Goal: Information Seeking & Learning: Learn about a topic

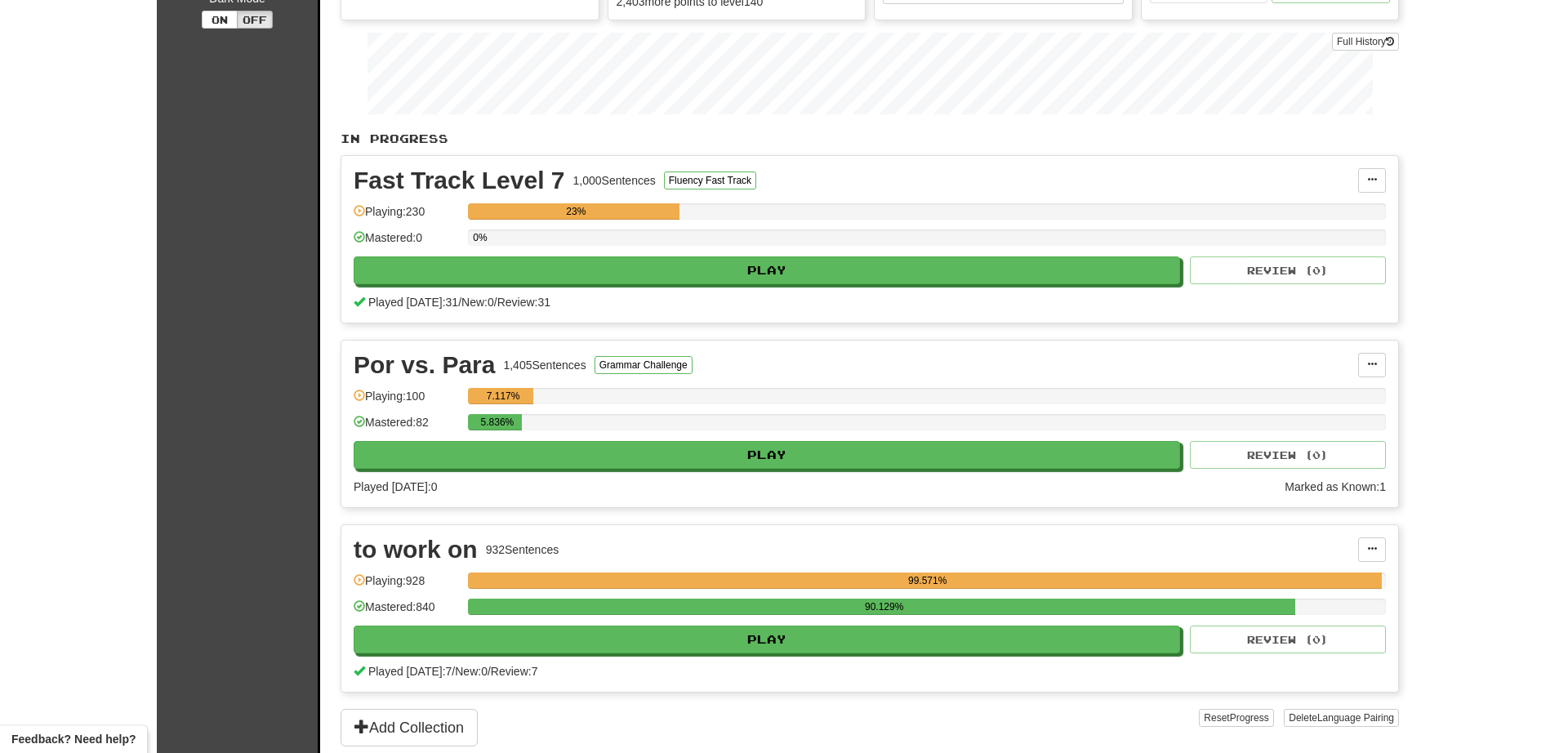
scroll to position [186, 0]
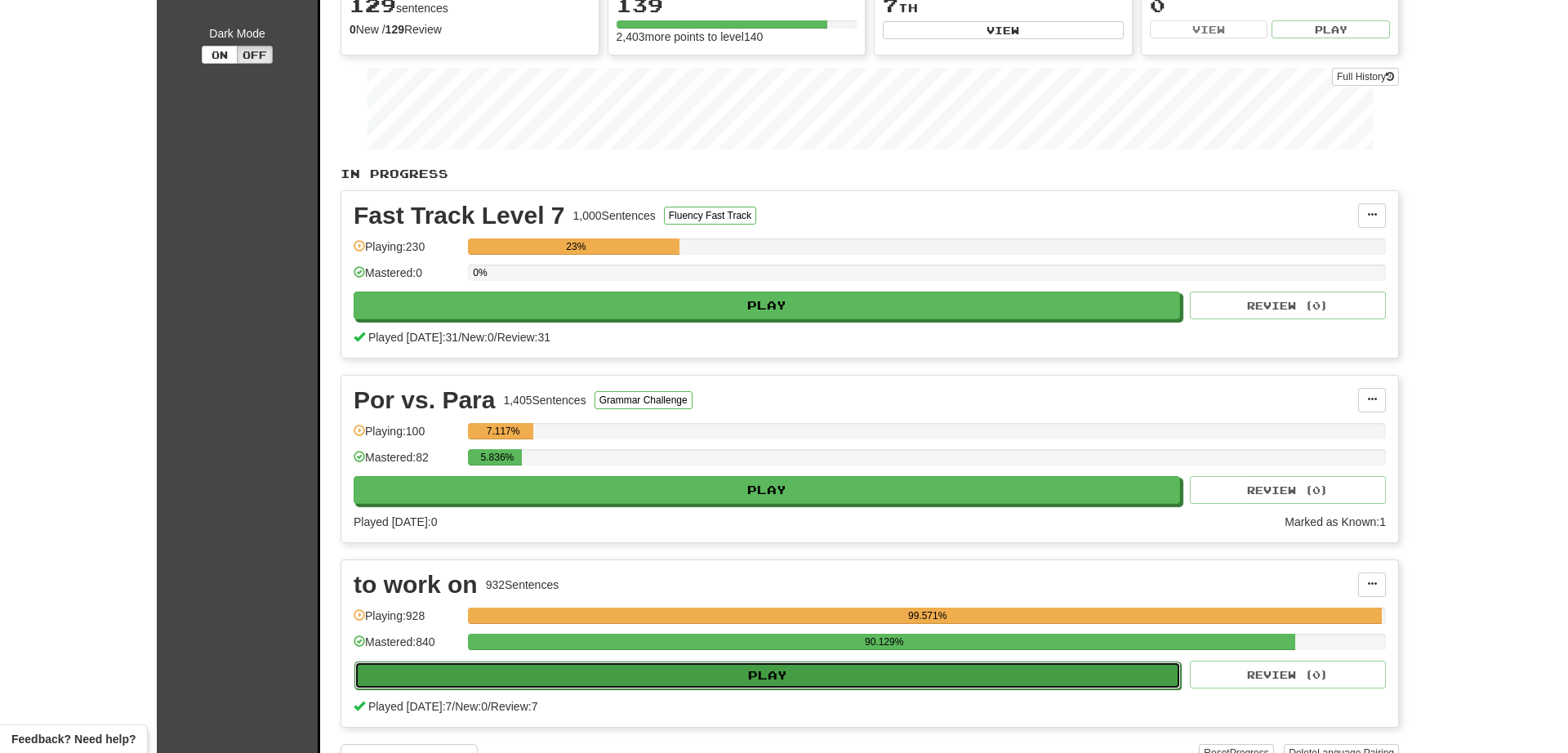
click at [871, 680] on button "Play" at bounding box center [767, 675] width 827 height 28
select select "**"
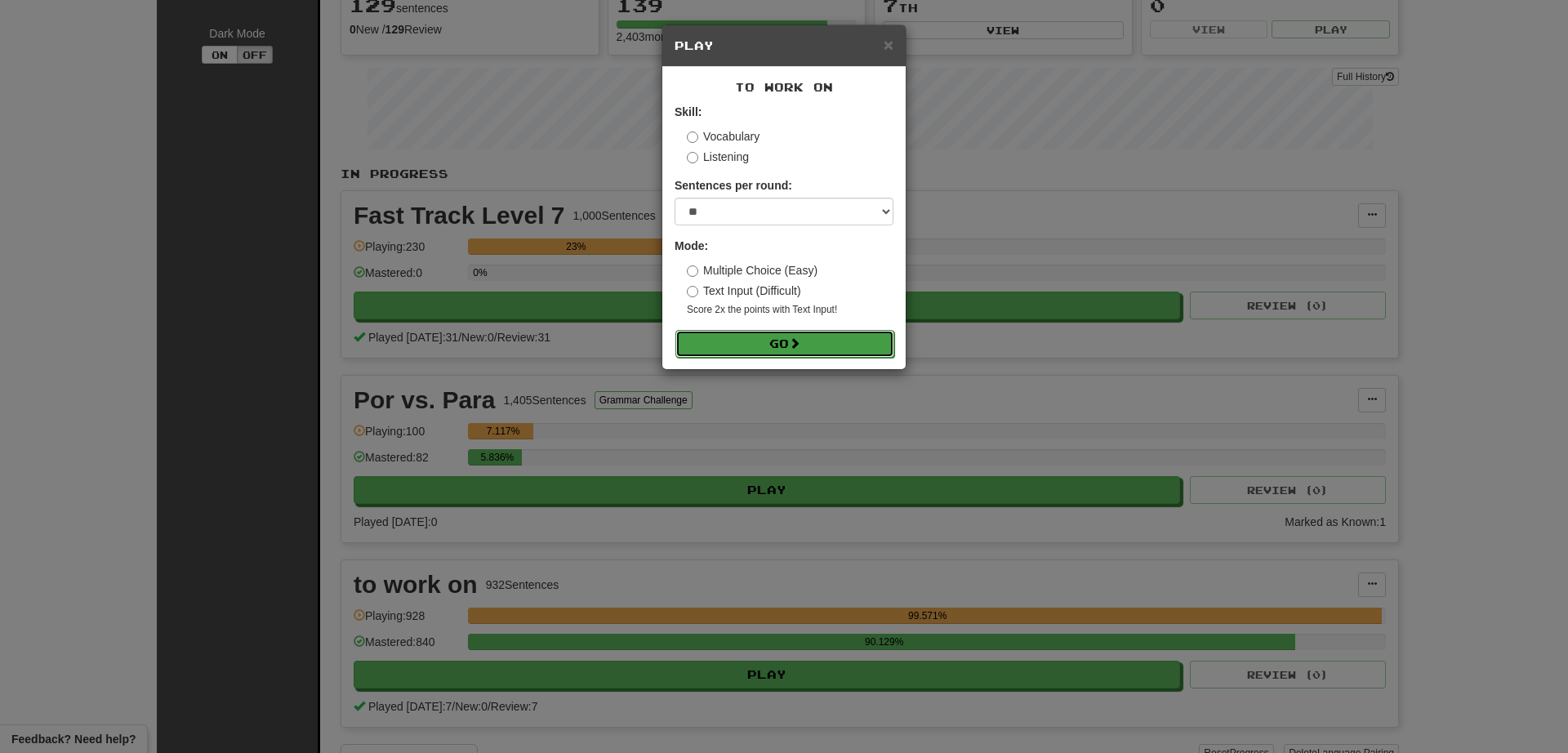
click at [792, 340] on button "Go" at bounding box center [785, 344] width 219 height 28
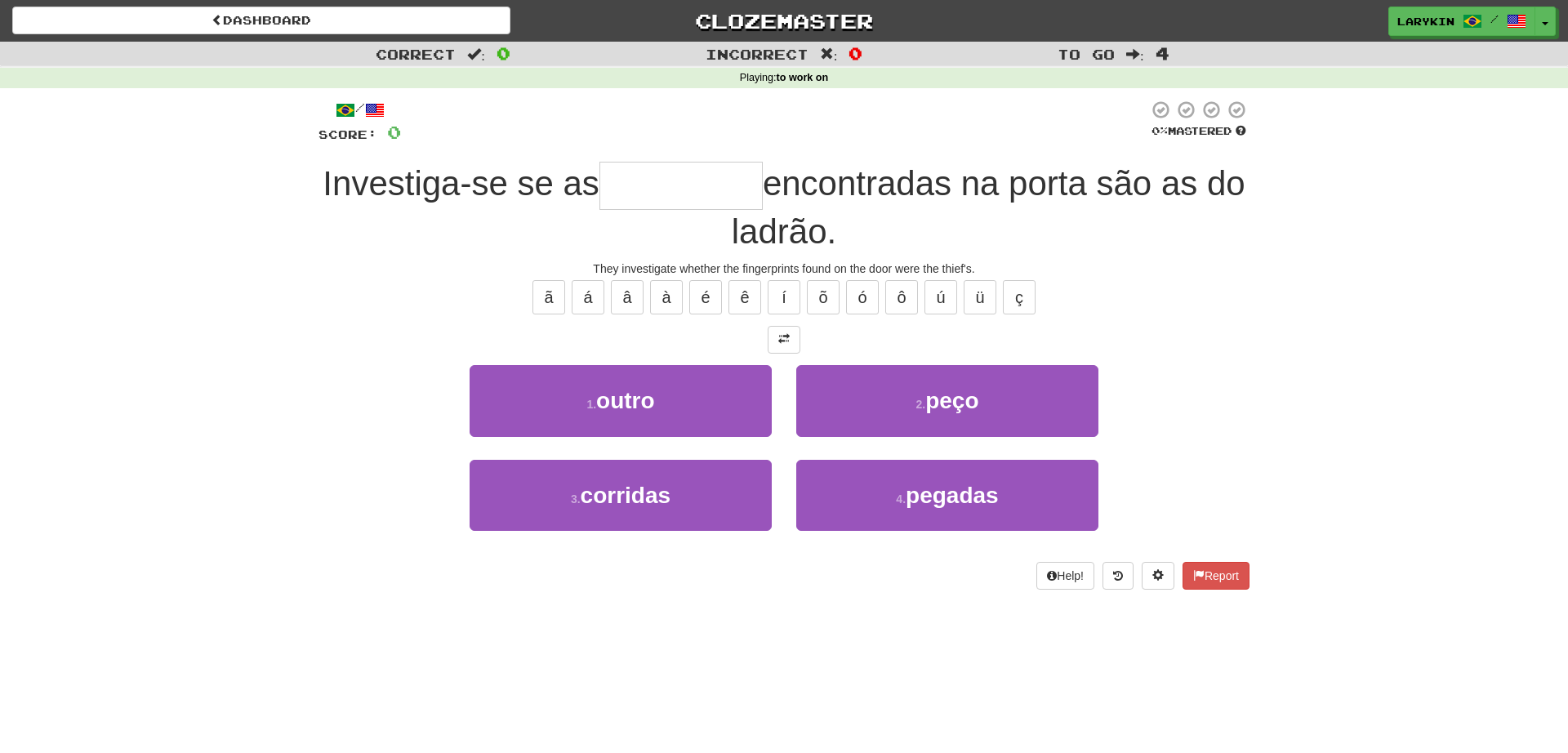
type input "*******"
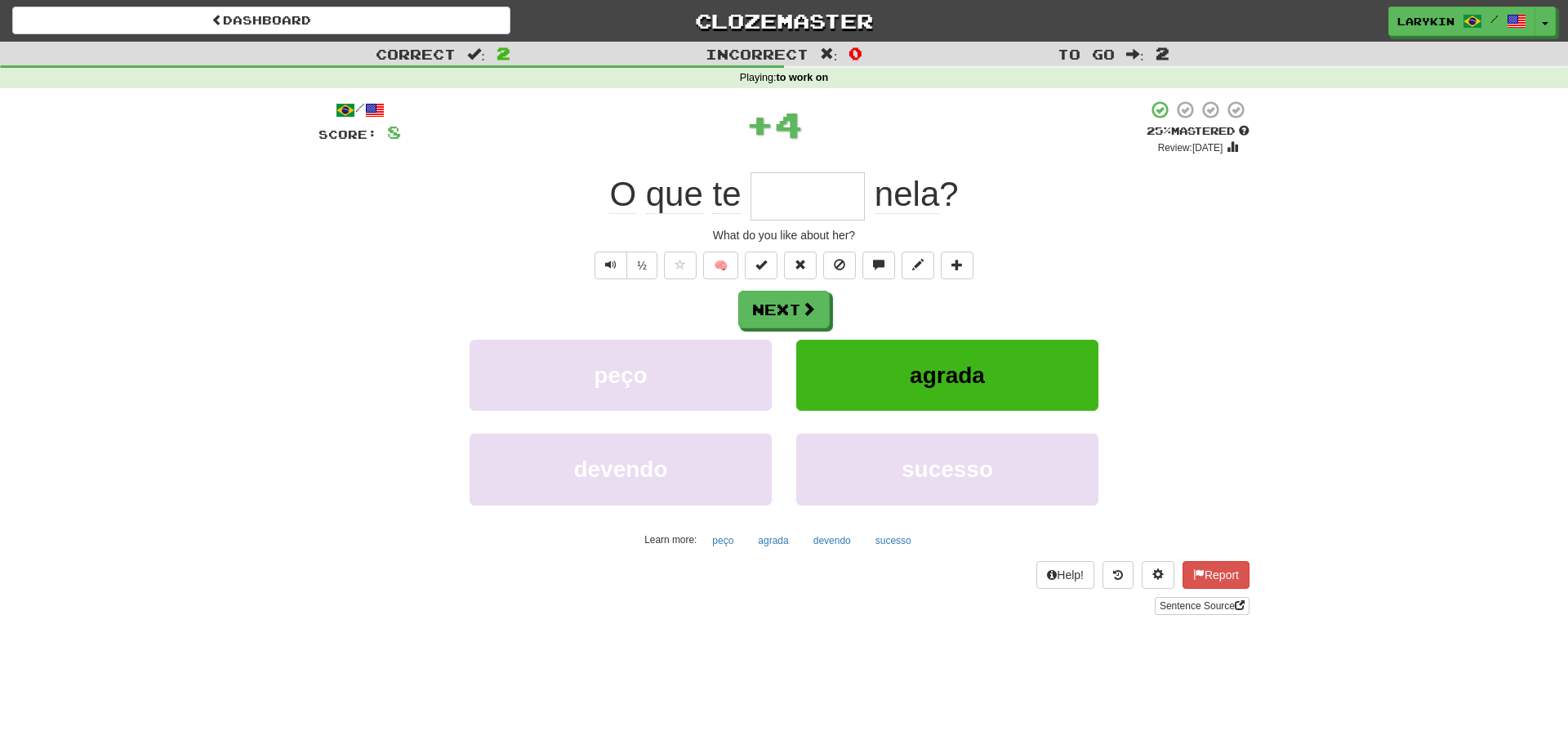
type input "******"
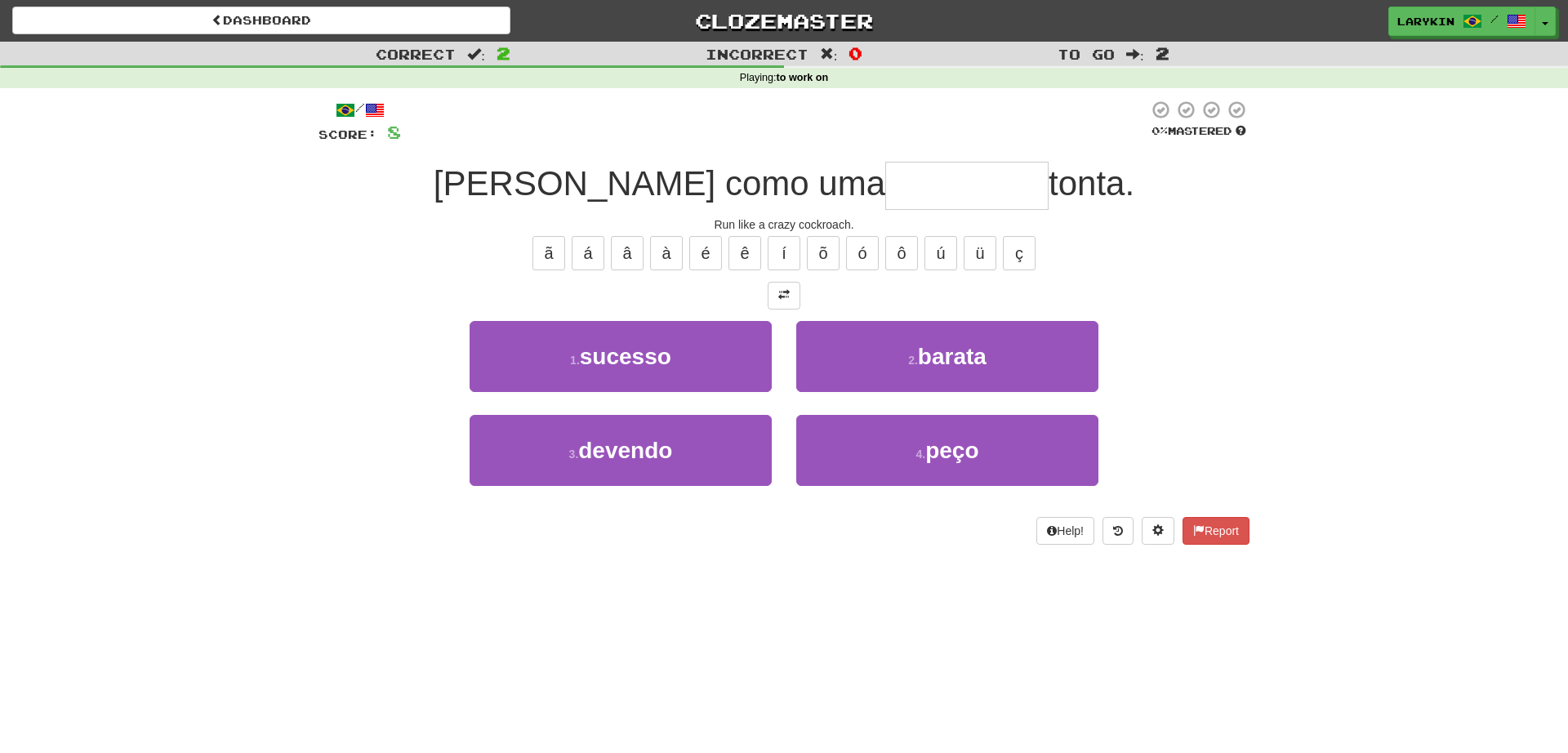
type input "******"
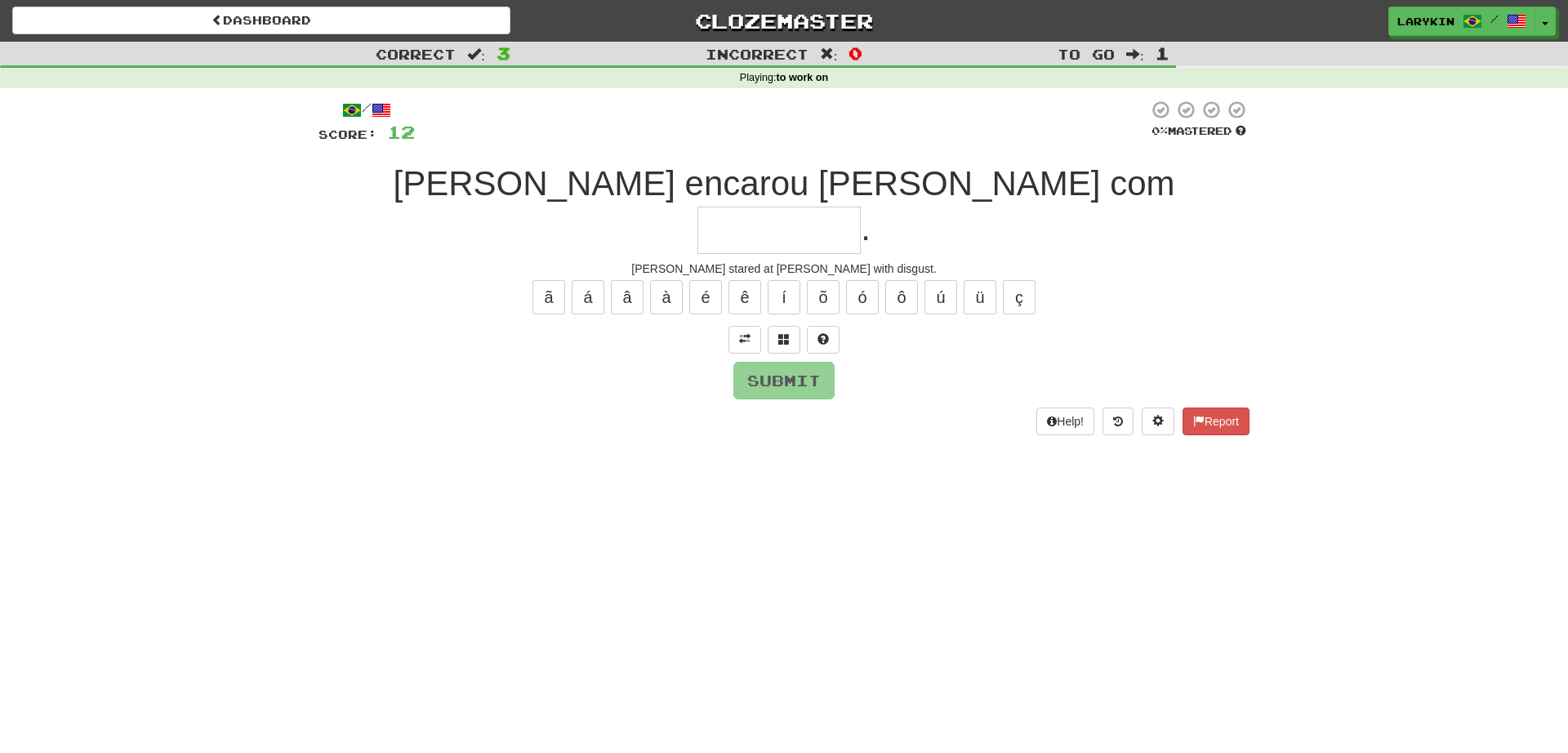
type input "*"
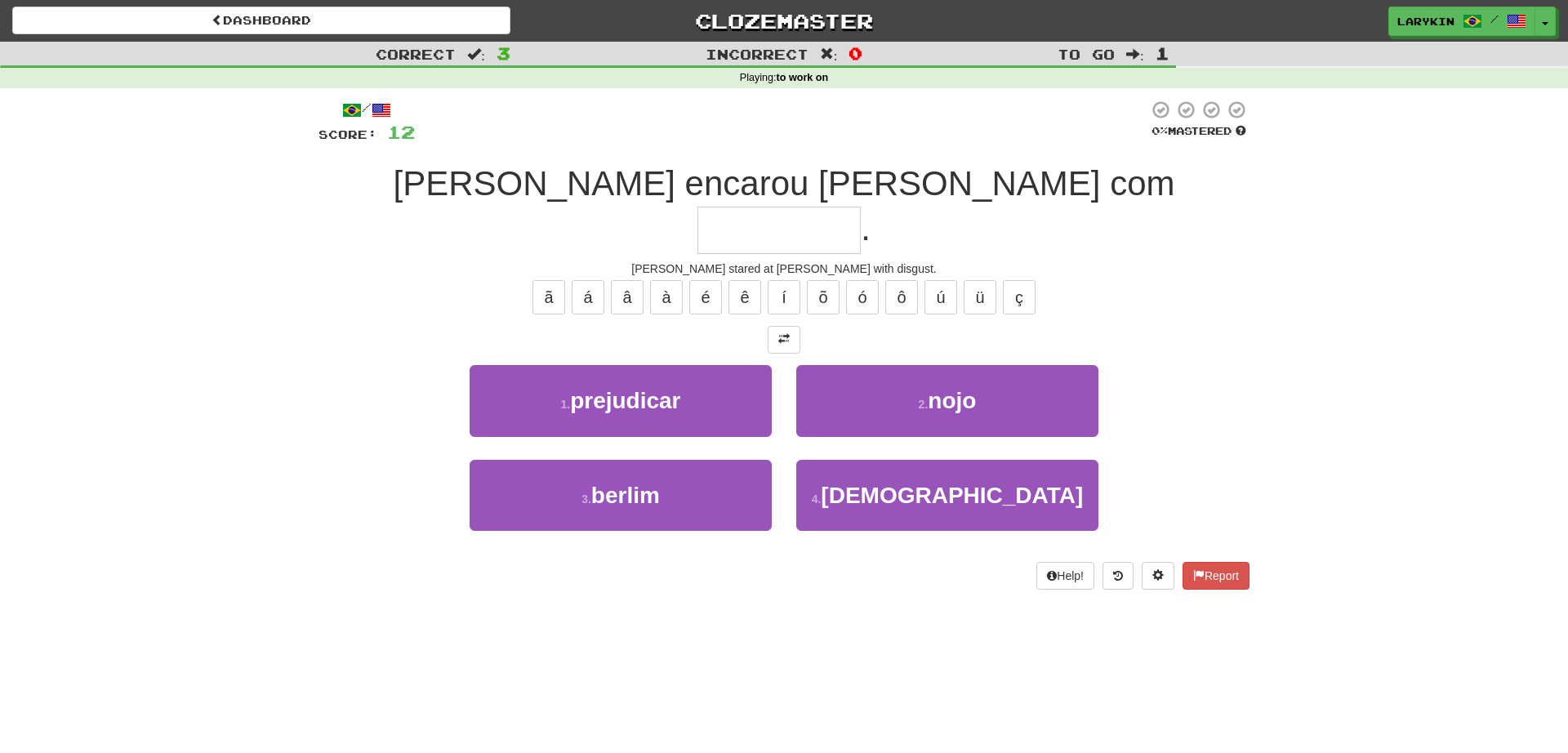
type input "****"
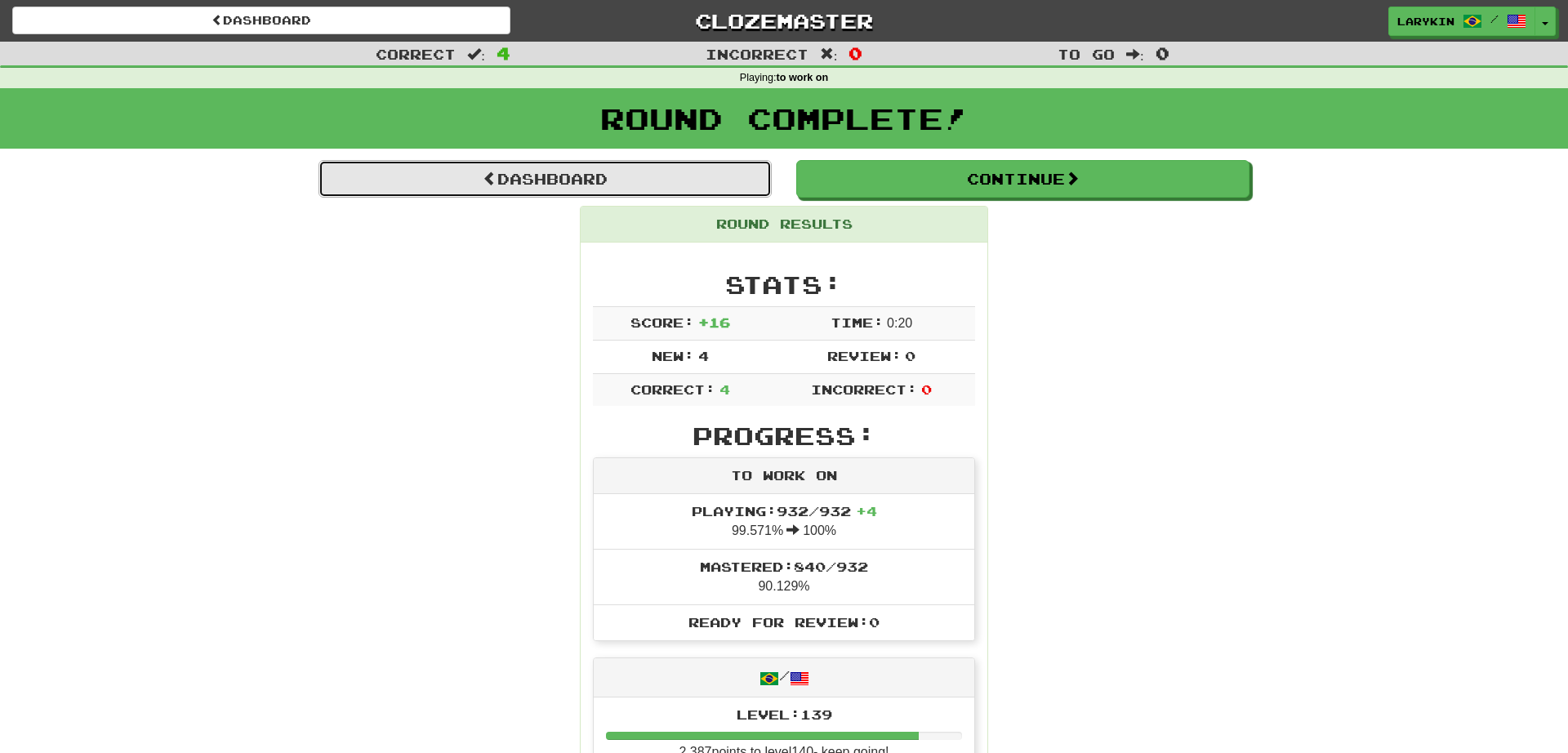
click at [492, 194] on link "Dashboard" at bounding box center [545, 179] width 453 height 37
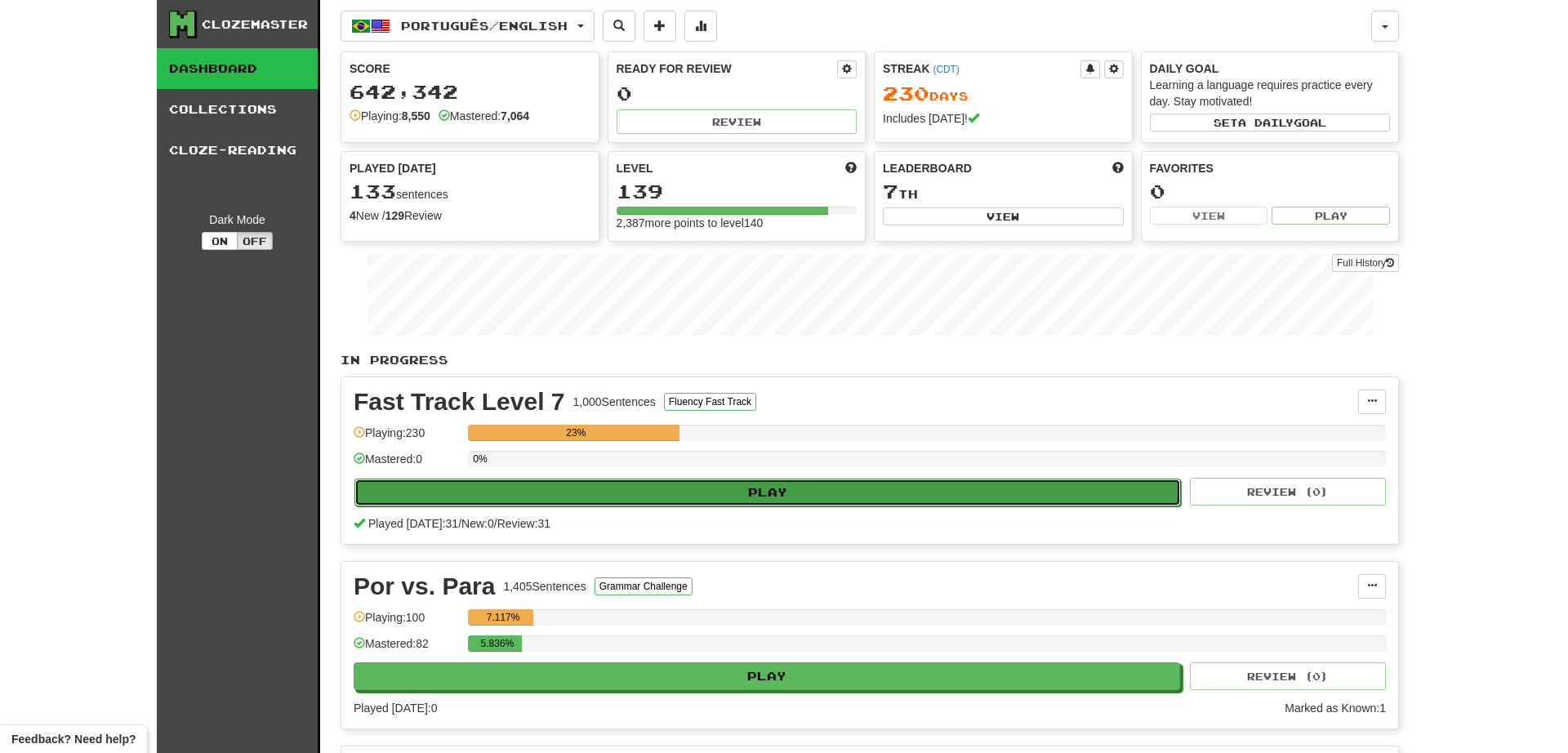
click at [518, 492] on button "Play" at bounding box center [767, 492] width 827 height 28
select select "**"
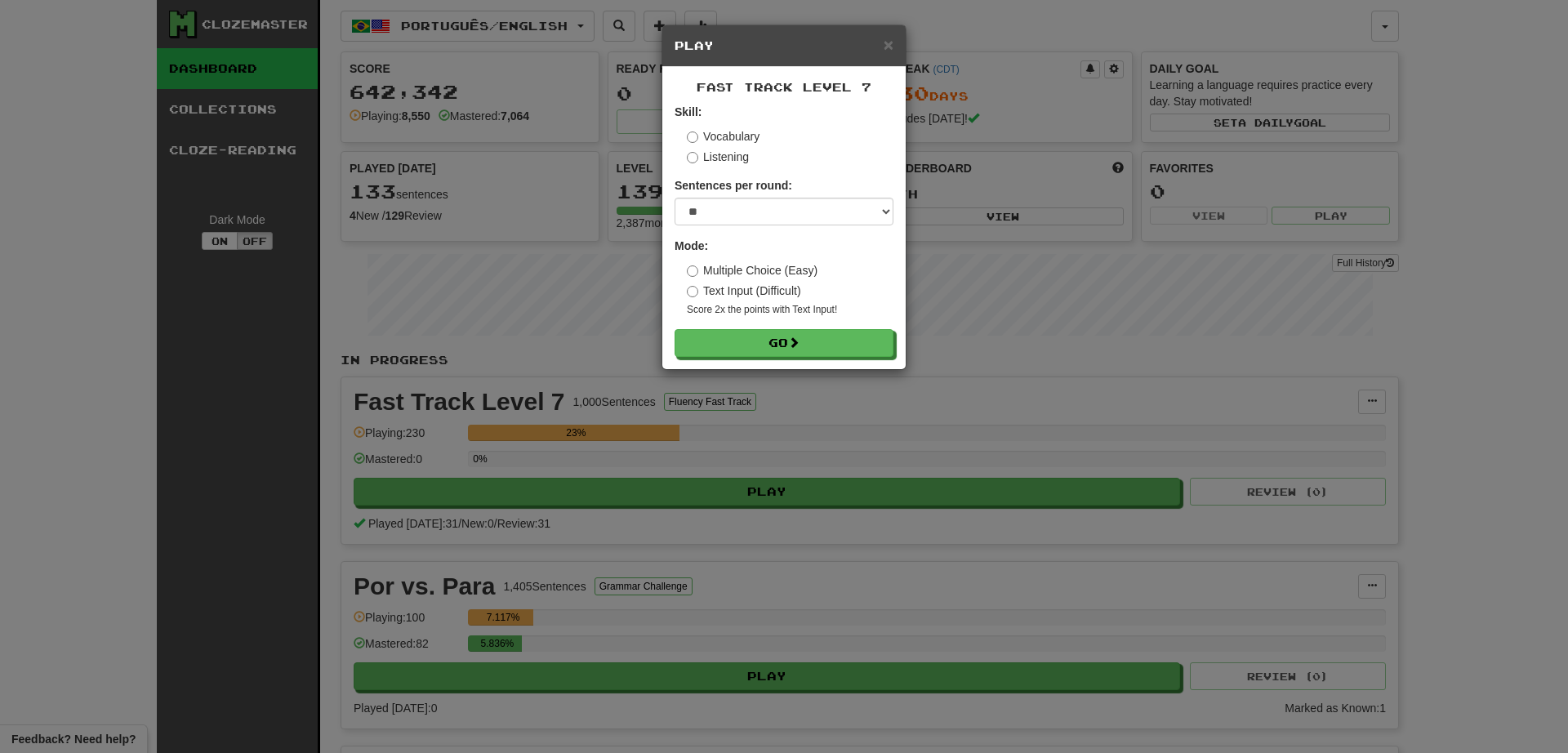
click at [707, 263] on div "Mode: Multiple Choice (Easy) Text Input (Difficult) Score 2x the points with Te…" at bounding box center [784, 277] width 219 height 79
click at [718, 270] on label "Multiple Choice (Easy)" at bounding box center [752, 271] width 131 height 16
click at [741, 354] on button "Go" at bounding box center [785, 344] width 219 height 28
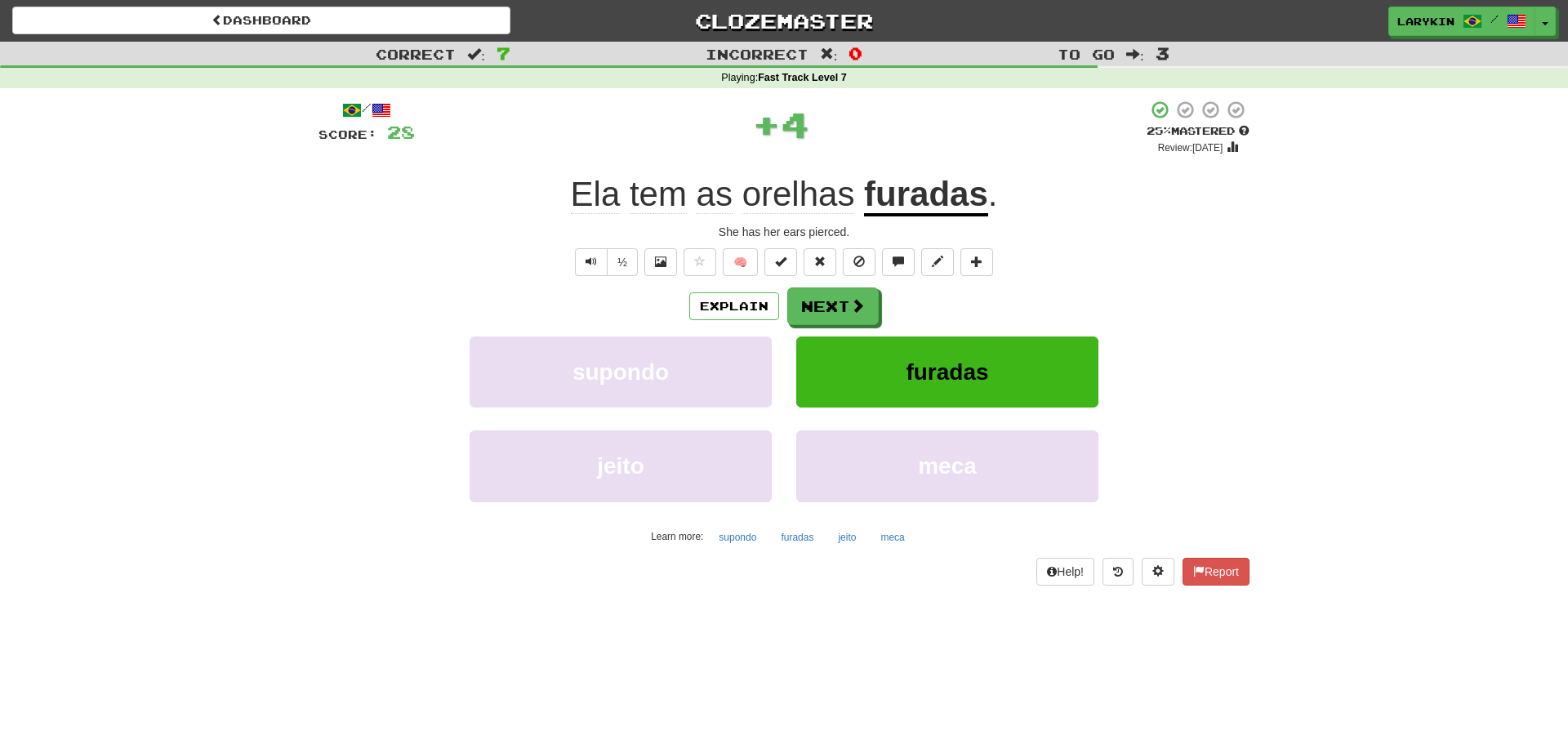
click at [928, 195] on u "furadas" at bounding box center [926, 195] width 125 height 42
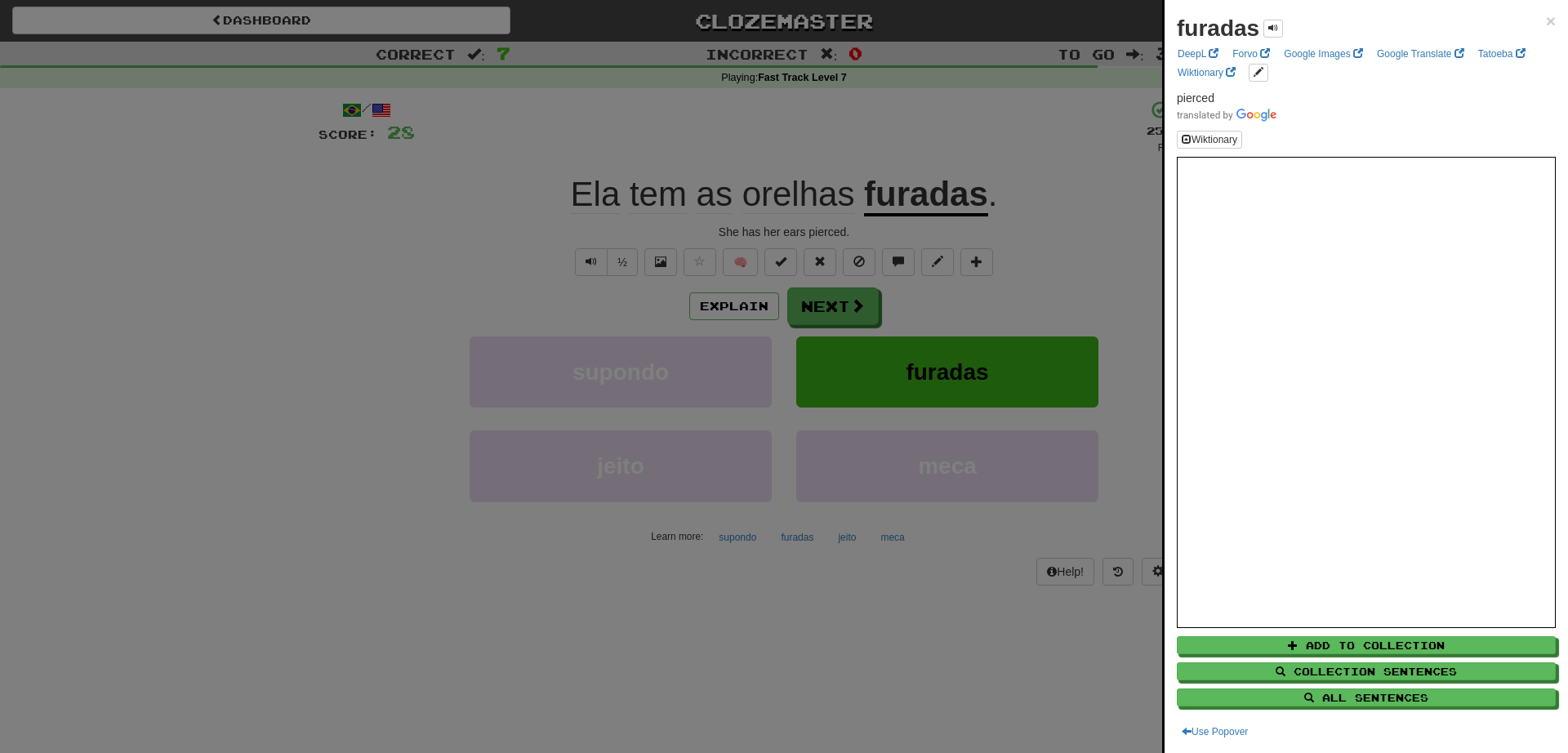
click at [1136, 254] on div at bounding box center [784, 376] width 1568 height 753
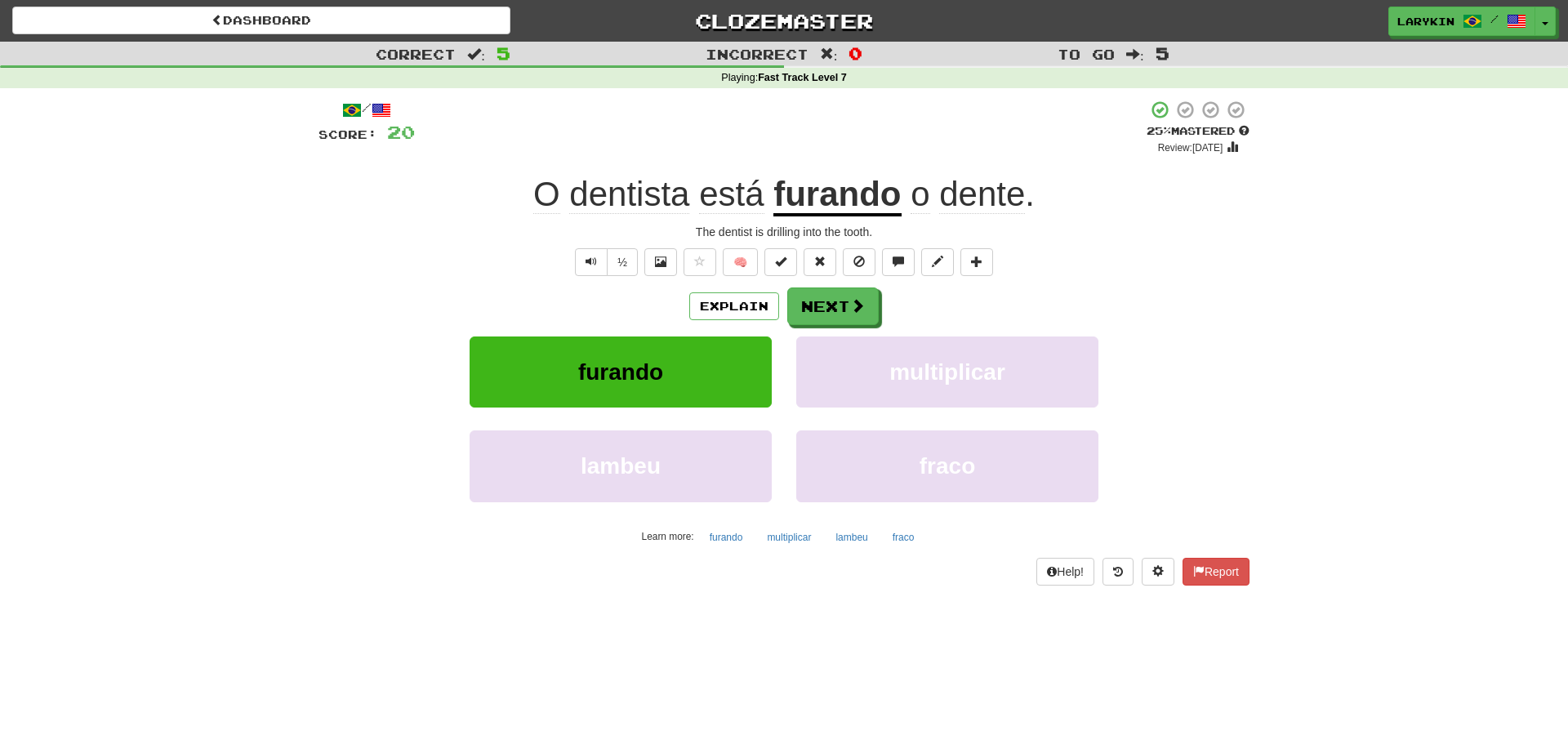
click at [839, 188] on u "furando" at bounding box center [837, 195] width 127 height 42
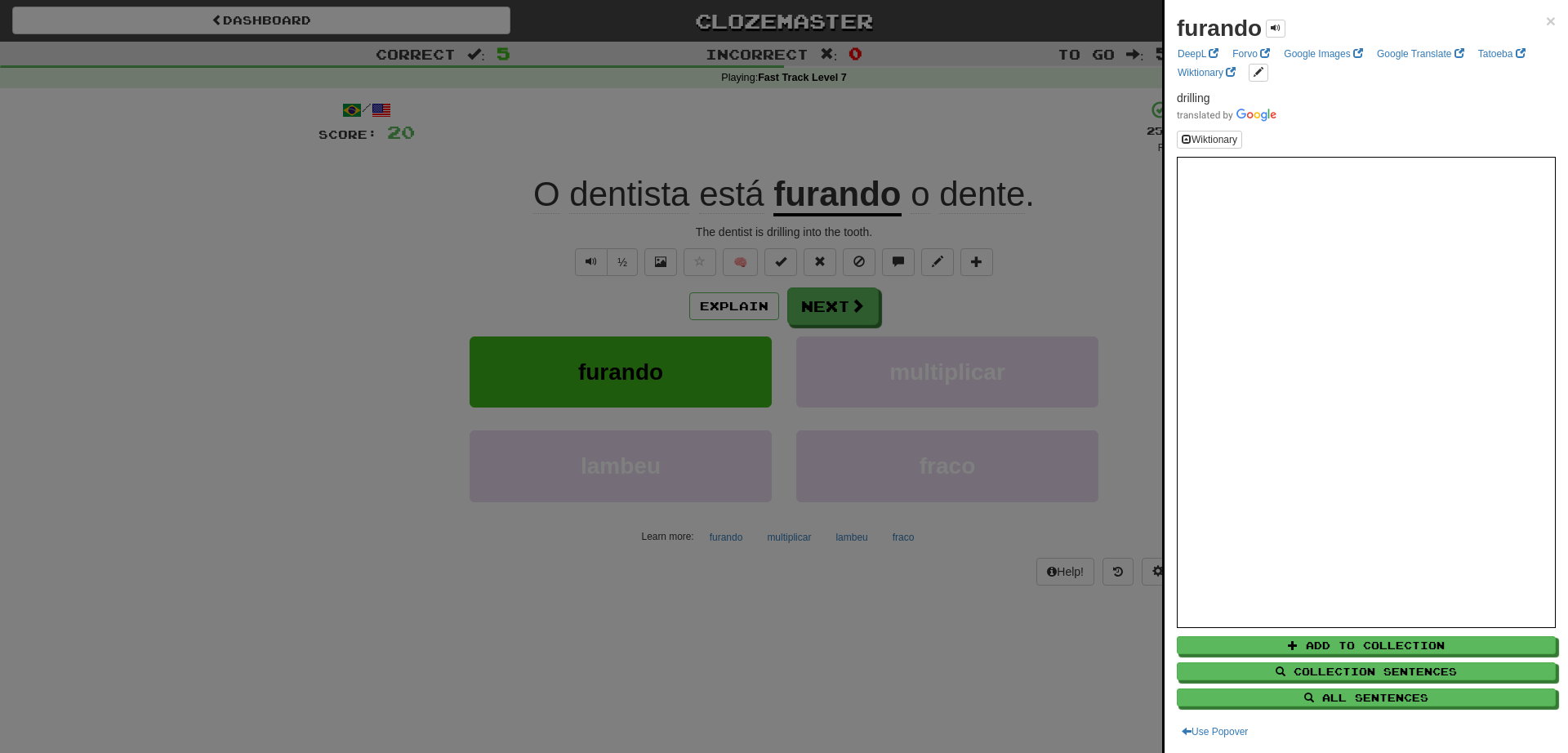
click at [1095, 271] on div at bounding box center [784, 376] width 1568 height 753
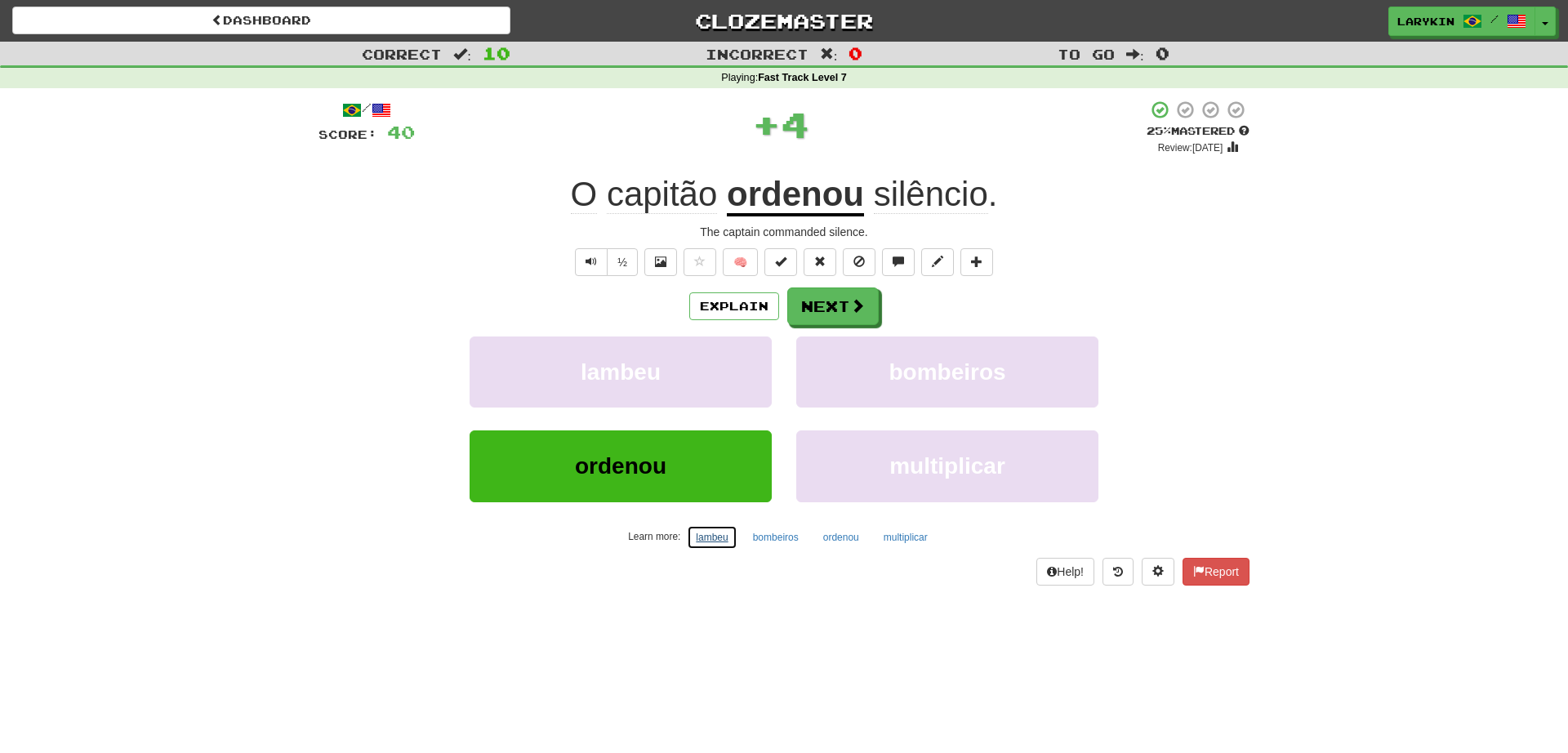
click at [708, 538] on button "lambeu" at bounding box center [712, 538] width 50 height 25
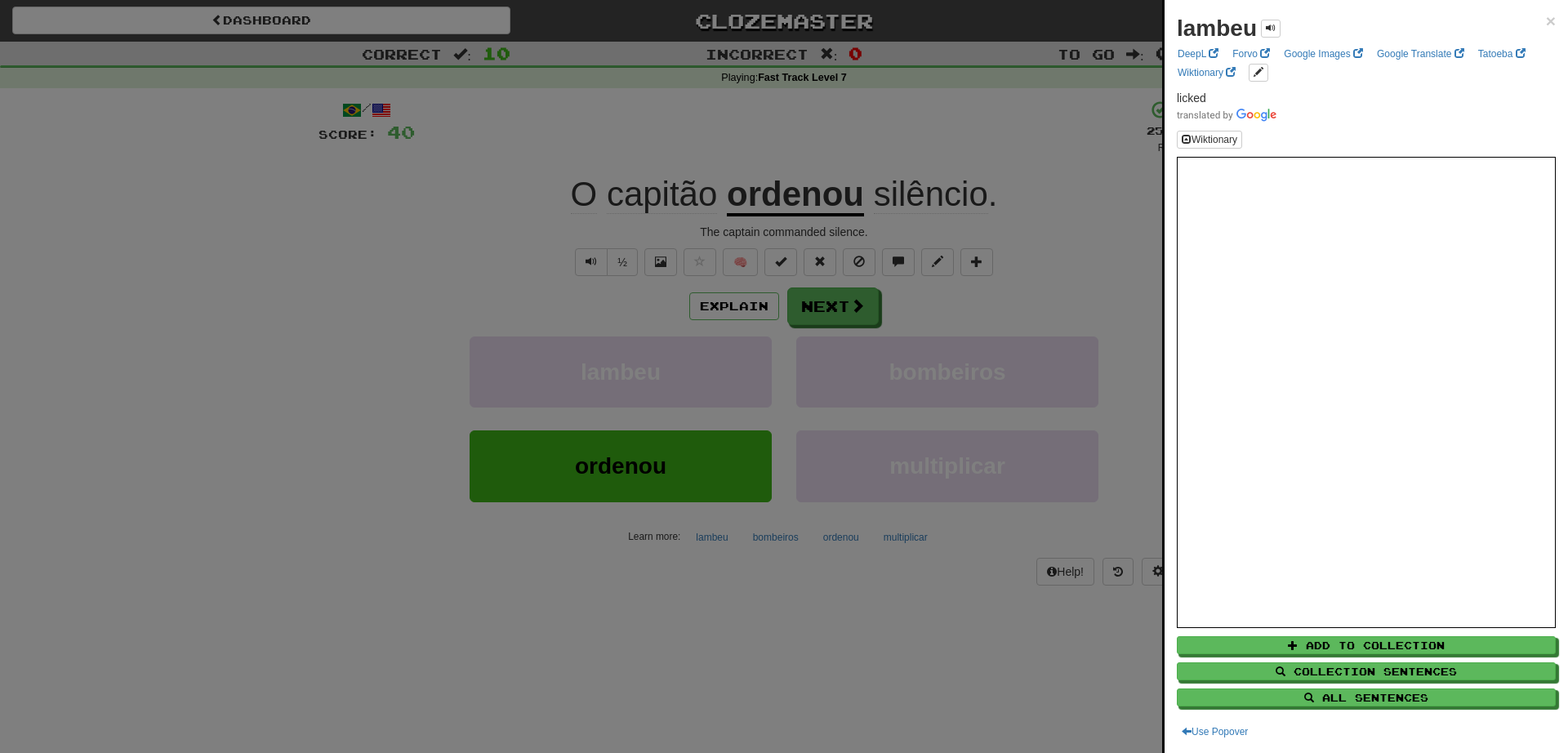
click at [831, 605] on div at bounding box center [784, 376] width 1568 height 753
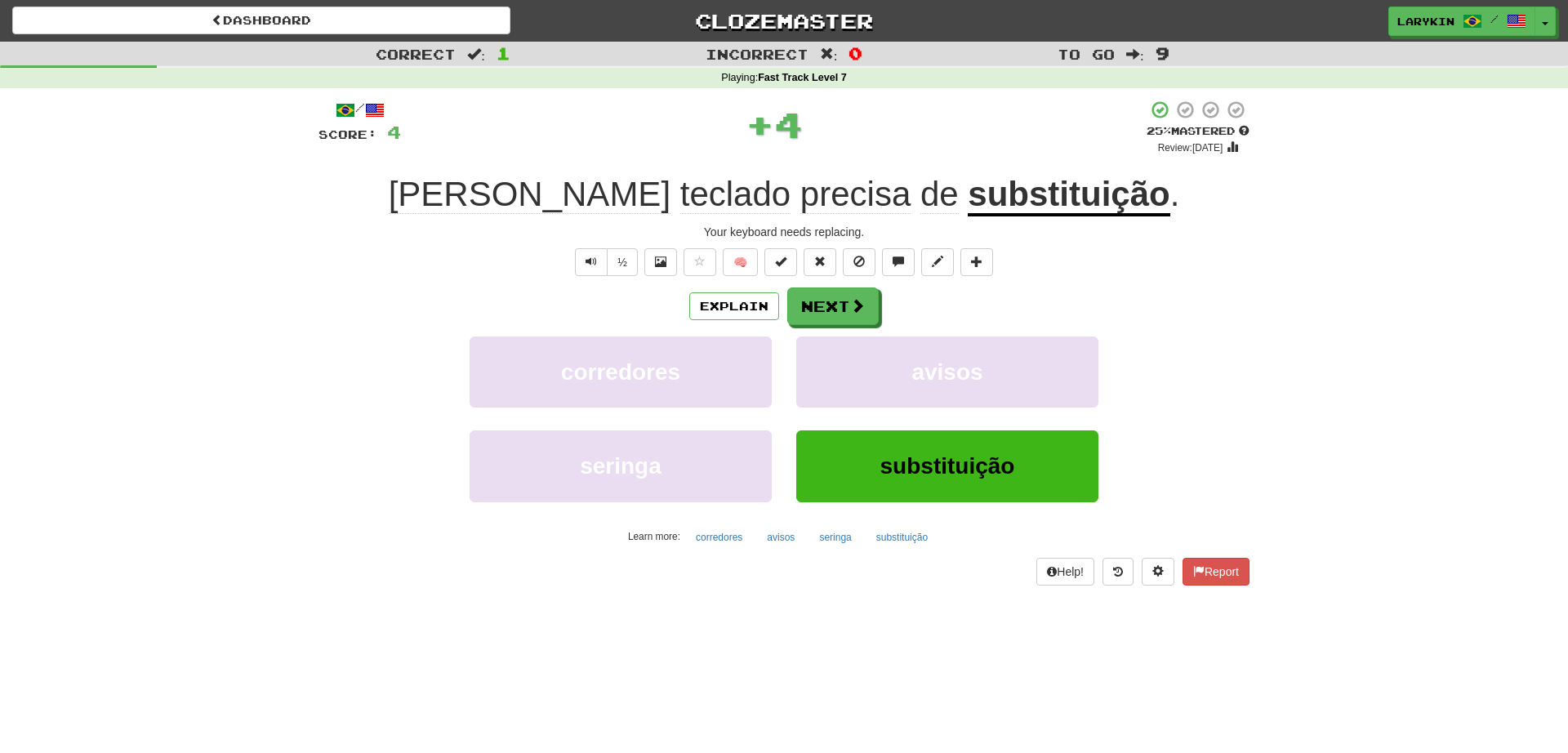
click at [681, 204] on span "teclado" at bounding box center [736, 194] width 110 height 39
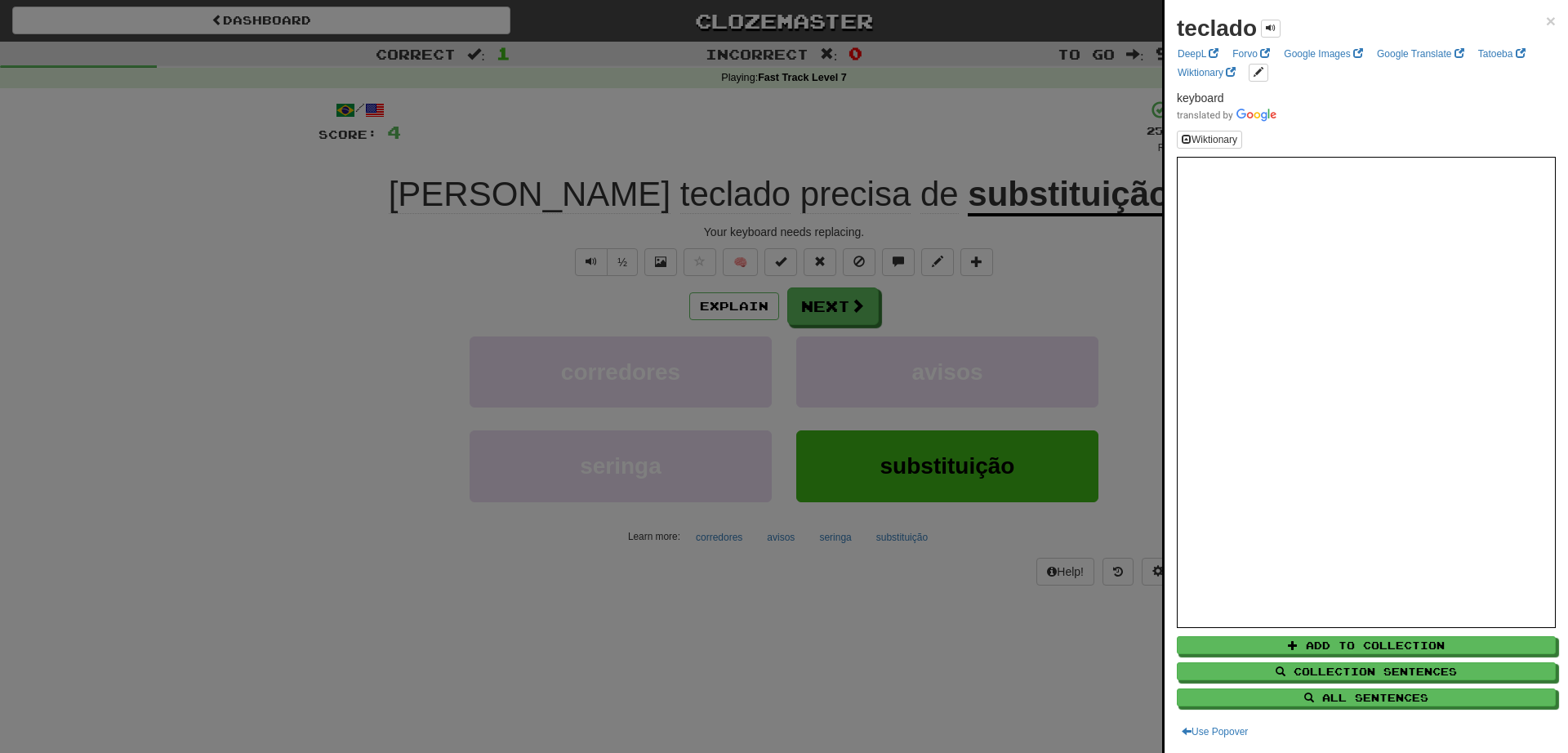
click at [942, 619] on div at bounding box center [784, 376] width 1568 height 753
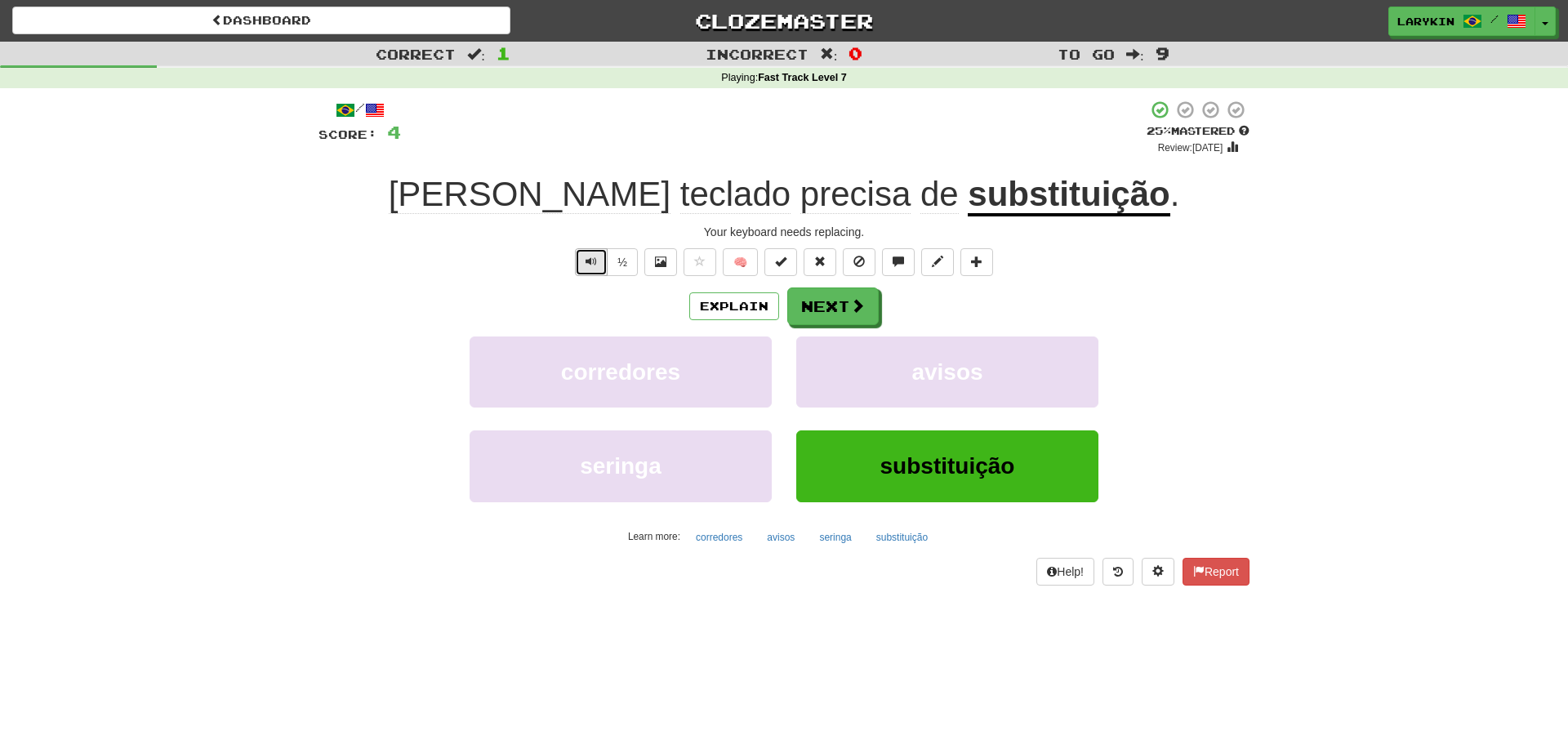
click at [589, 263] on span "Text-to-speech controls" at bounding box center [591, 261] width 12 height 12
click at [593, 267] on span "Text-to-speech controls" at bounding box center [591, 261] width 12 height 12
click at [626, 267] on button "½" at bounding box center [622, 262] width 31 height 28
click at [806, 307] on button "Next" at bounding box center [834, 307] width 92 height 37
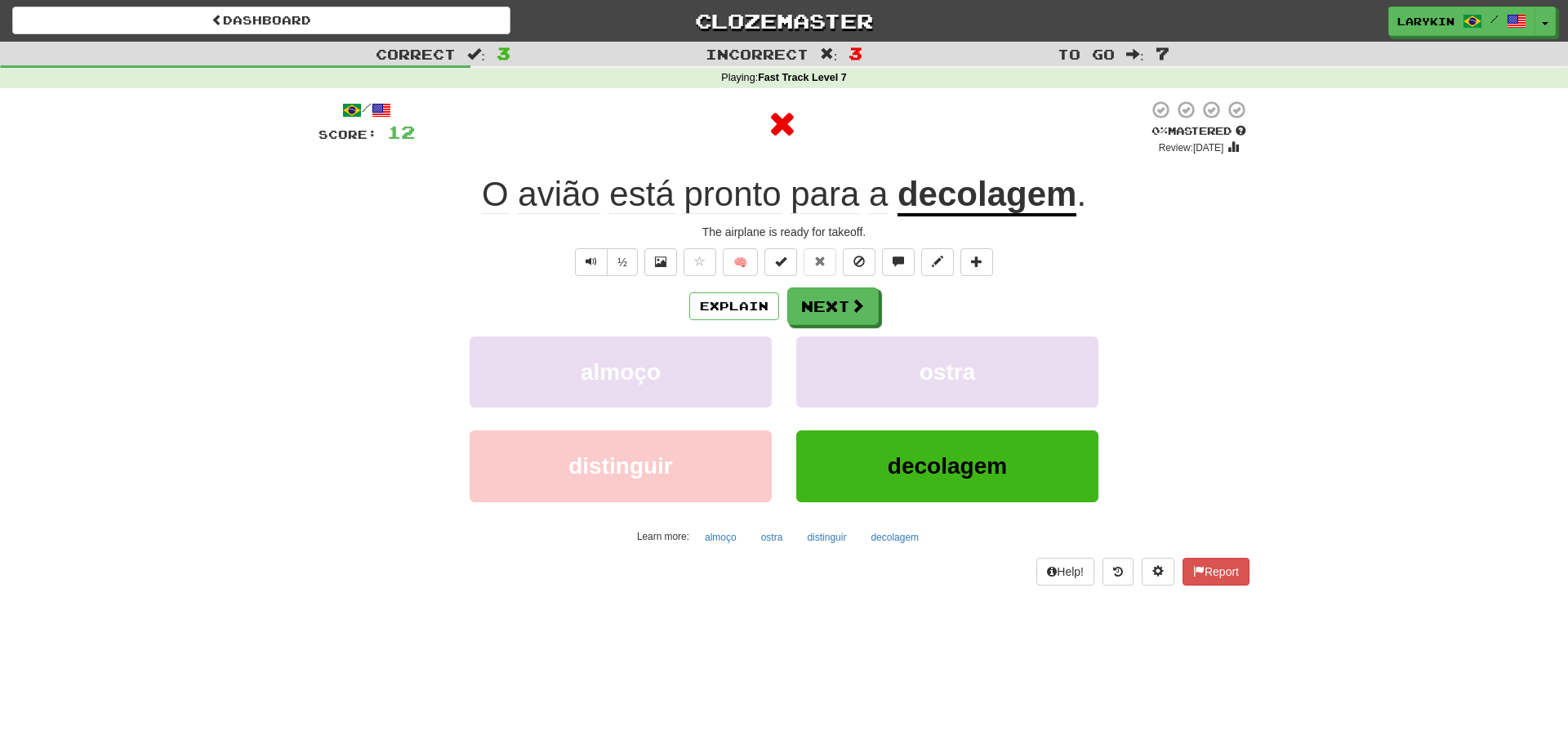
click at [993, 203] on u "decolagem" at bounding box center [987, 195] width 179 height 42
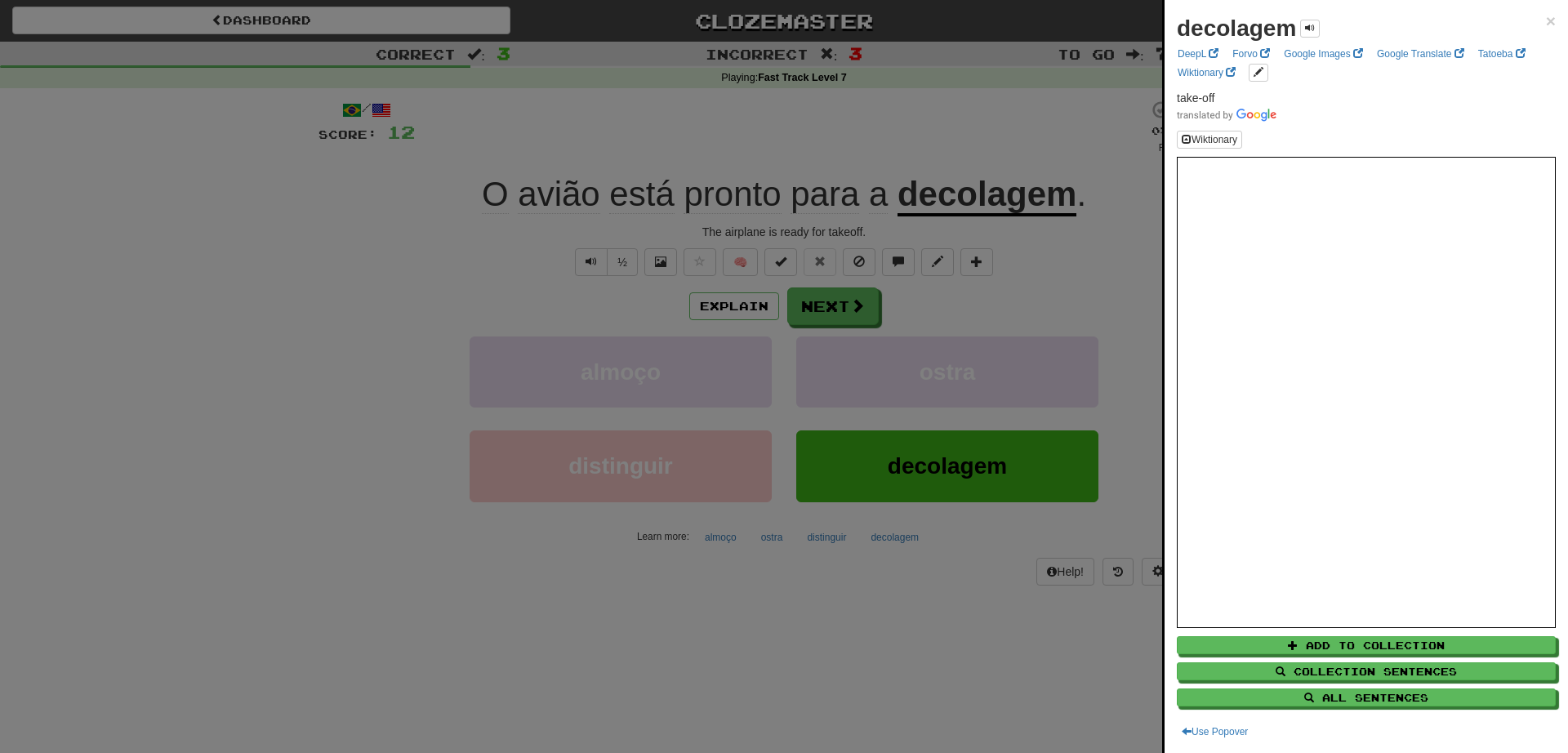
click at [1072, 284] on div at bounding box center [784, 376] width 1568 height 753
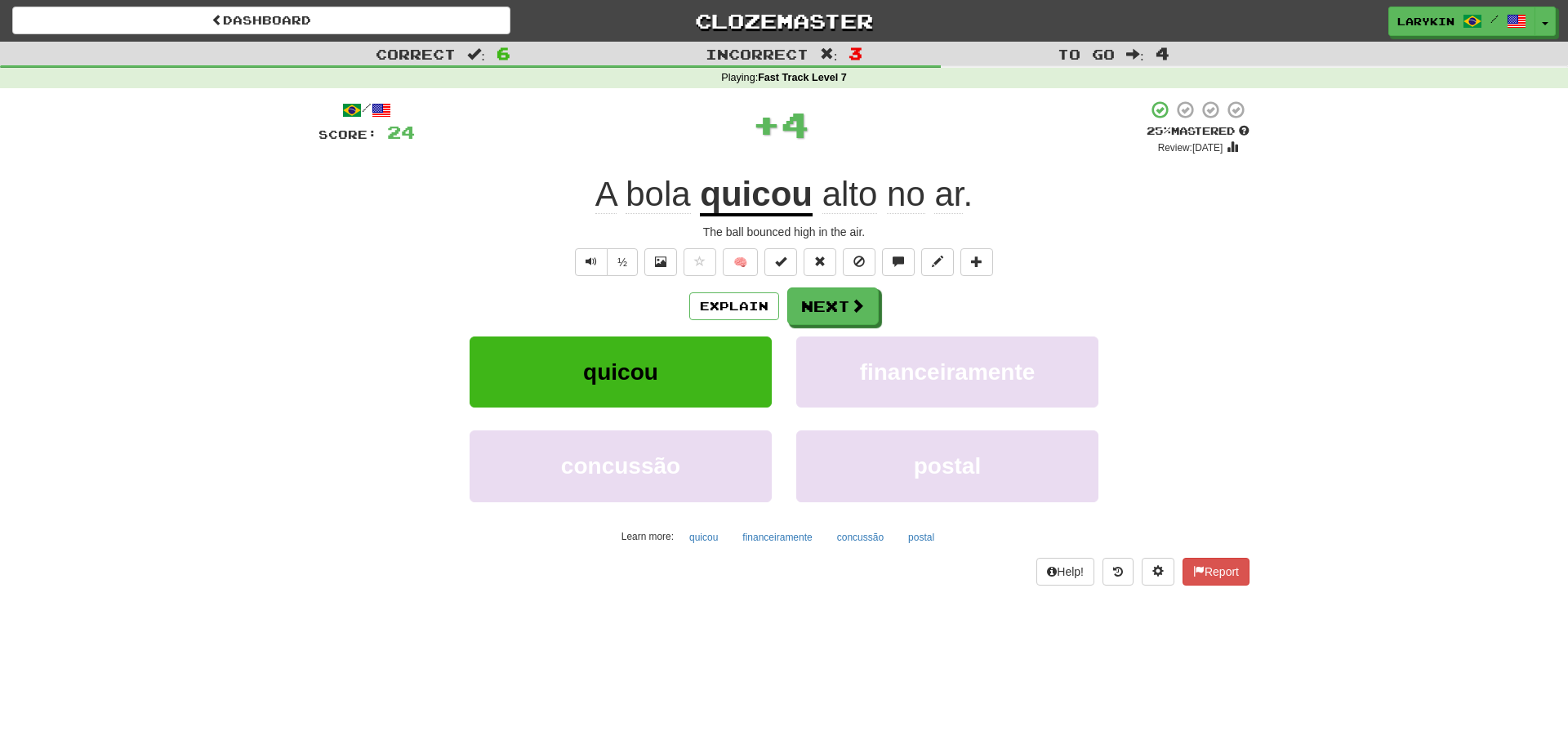
click at [772, 199] on u "quicou" at bounding box center [756, 195] width 113 height 42
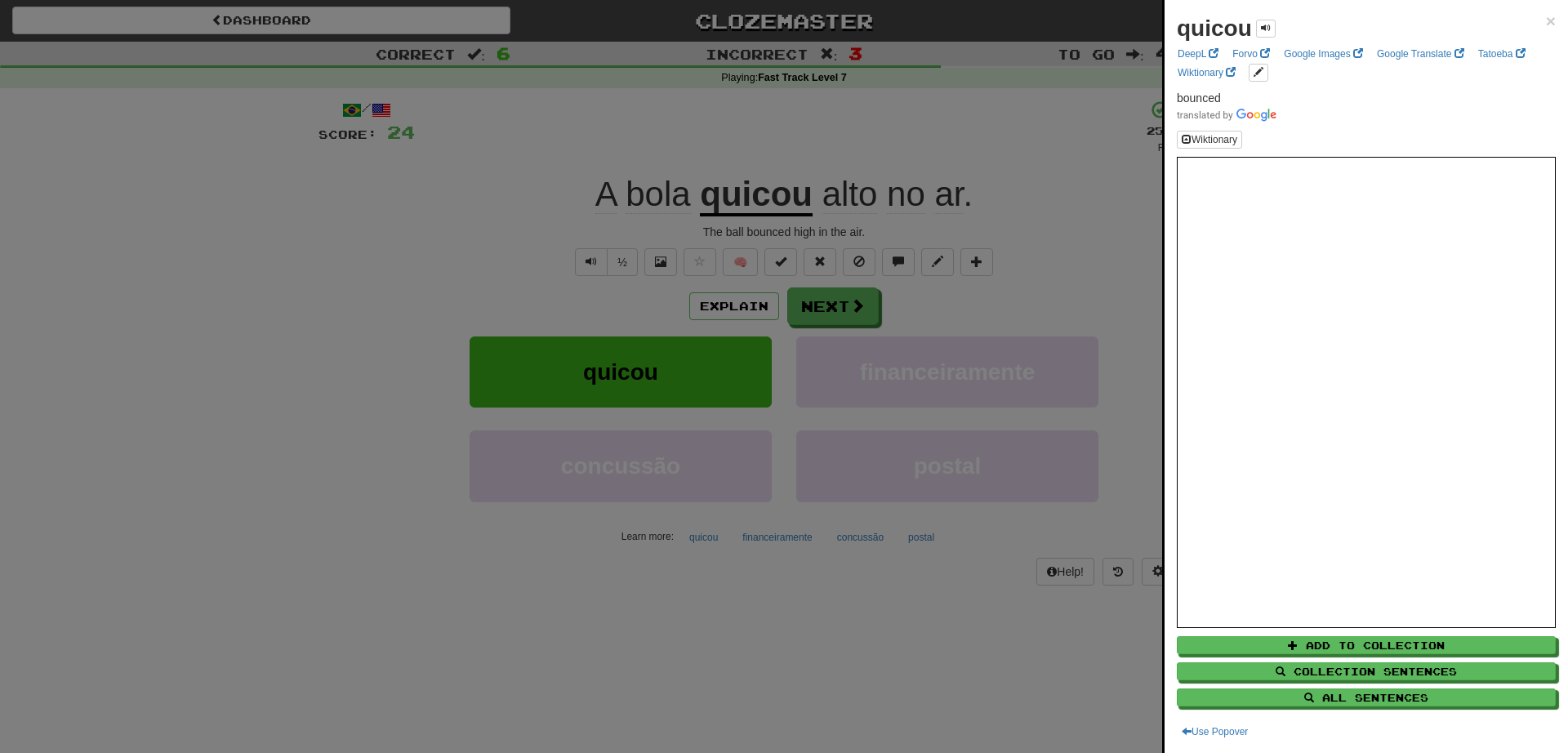
click at [1060, 270] on div at bounding box center [784, 376] width 1568 height 753
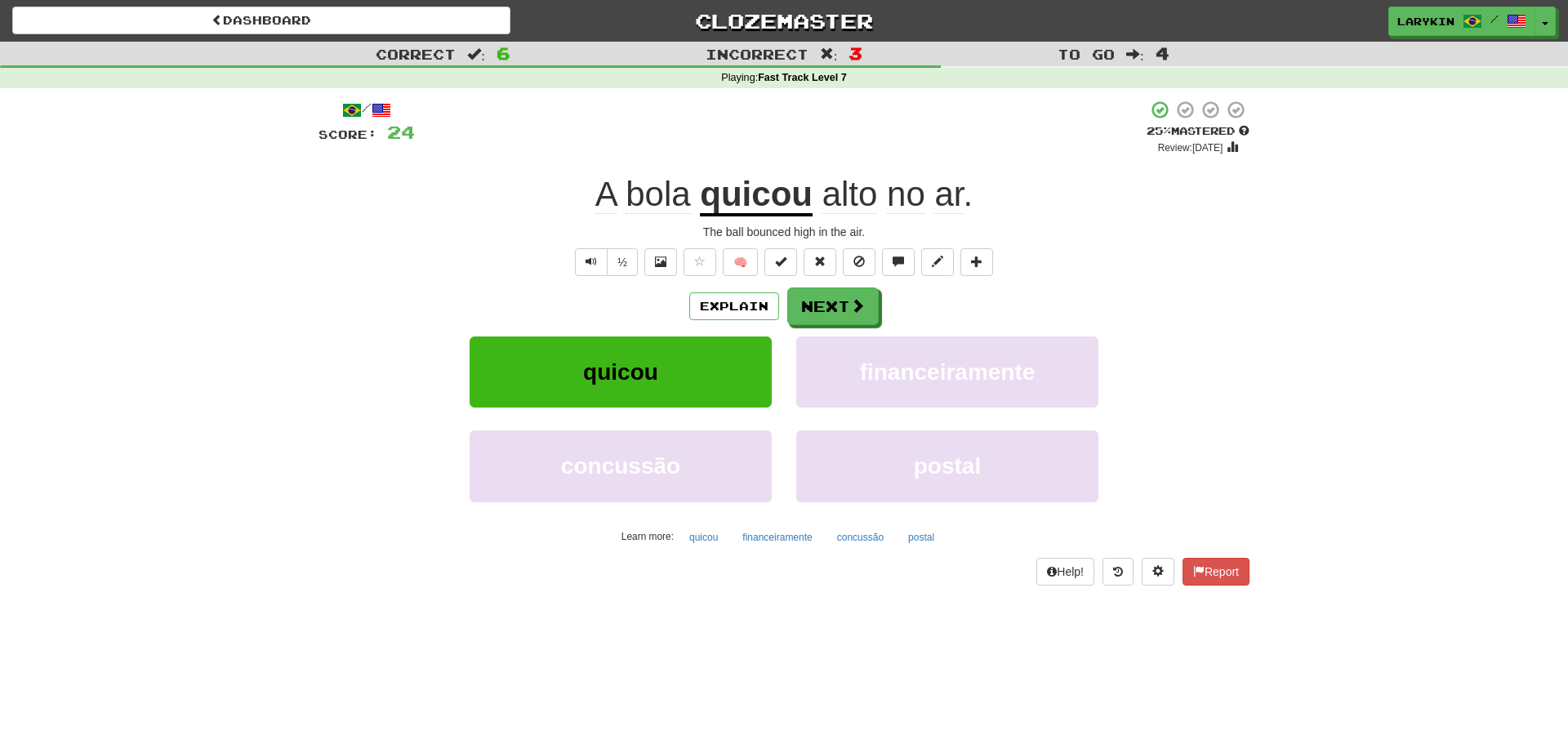
click at [799, 207] on u "quicou" at bounding box center [756, 195] width 113 height 42
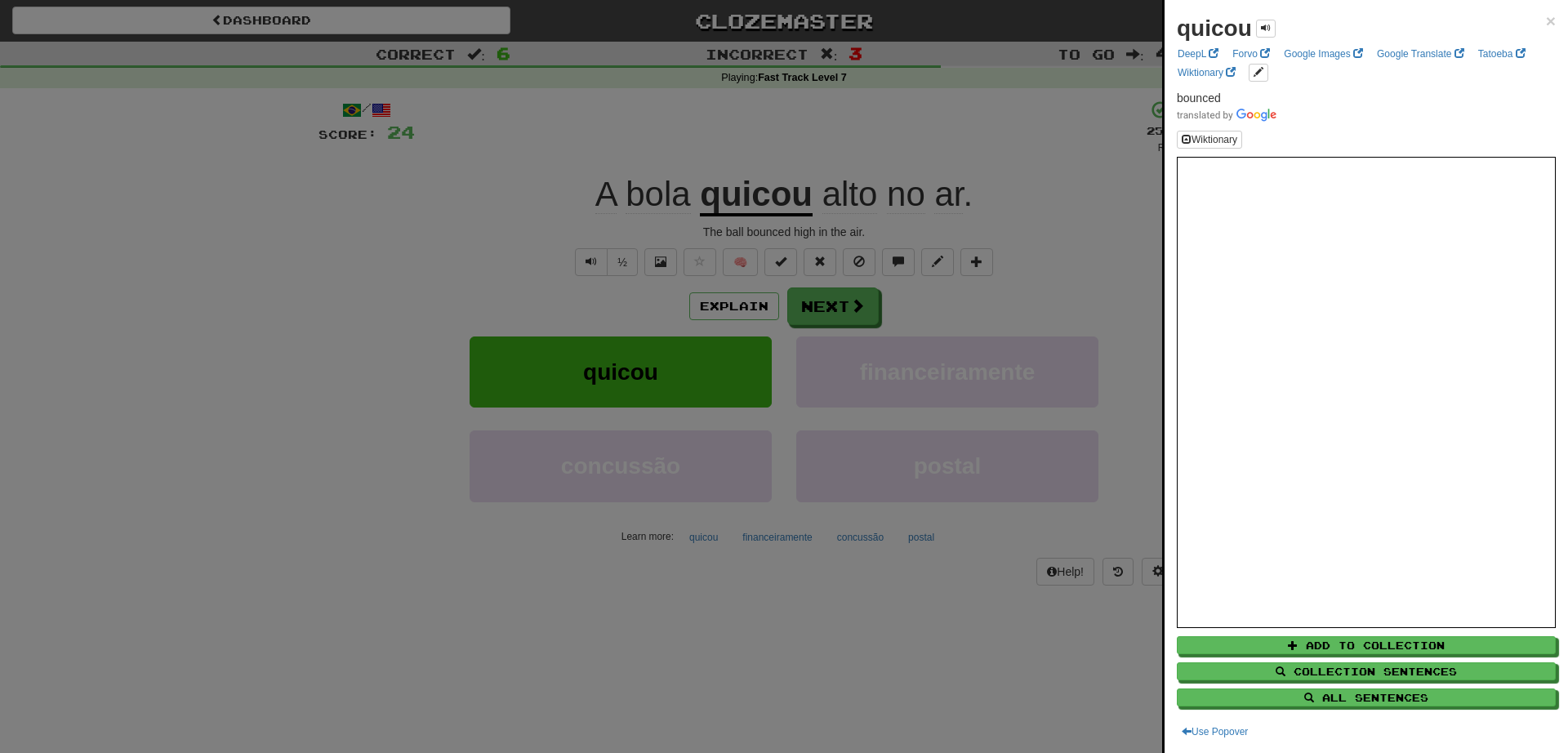
click at [1079, 207] on div at bounding box center [784, 376] width 1568 height 753
